Goal: Find specific page/section: Find specific page/section

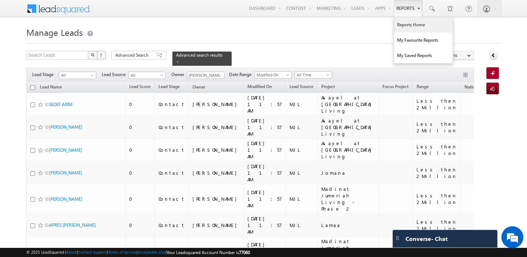
click at [407, 27] on link "Reports Home" at bounding box center [423, 24] width 59 height 15
